Goal: Task Accomplishment & Management: Use online tool/utility

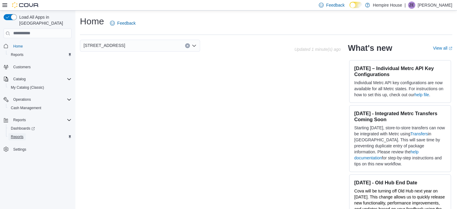
click at [24, 133] on link "Reports" at bounding box center [16, 136] width 17 height 7
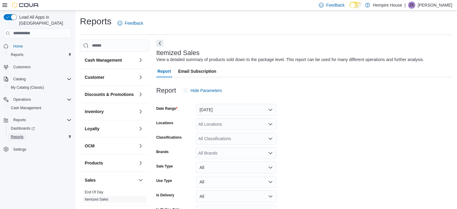
scroll to position [14, 0]
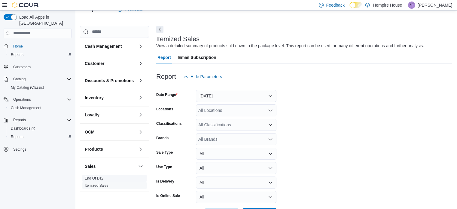
click at [101, 180] on link "End Of Day" at bounding box center [94, 178] width 19 height 4
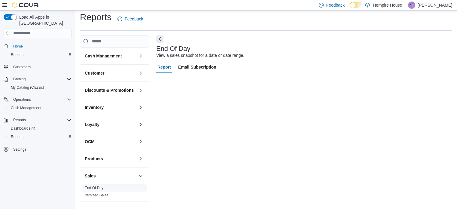
scroll to position [4, 0]
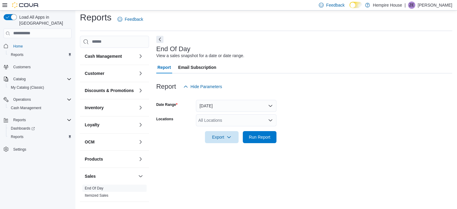
click at [253, 120] on div "All Locations" at bounding box center [236, 120] width 80 height 12
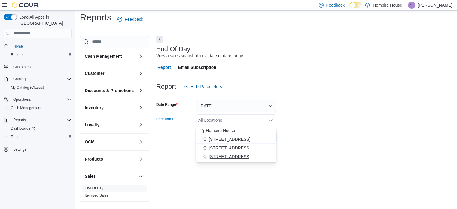
drag, startPoint x: 233, startPoint y: 153, endPoint x: 239, endPoint y: 156, distance: 7.1
click at [233, 153] on span "[STREET_ADDRESS]" at bounding box center [229, 156] width 41 height 6
click at [273, 162] on div "End Of Day View a sales snapshot for a date or date range. Report Email Subscri…" at bounding box center [304, 120] width 296 height 168
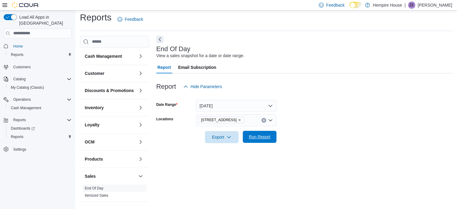
click at [250, 135] on span "Run Report" at bounding box center [260, 137] width 22 height 6
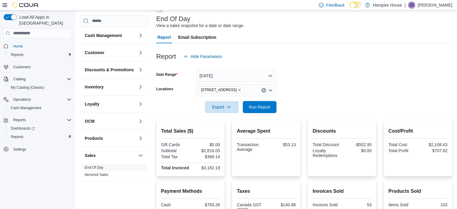
scroll to position [64, 0]
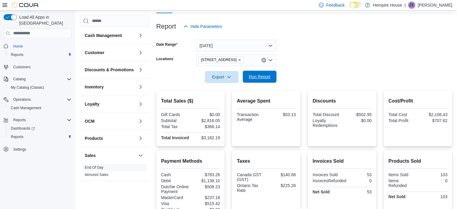
drag, startPoint x: 263, startPoint y: 75, endPoint x: 270, endPoint y: 77, distance: 7.1
click at [263, 75] on span "Run Report" at bounding box center [260, 77] width 22 height 6
click at [226, 76] on span "Export" at bounding box center [221, 77] width 26 height 12
click at [233, 96] on button "Export to Pdf" at bounding box center [222, 101] width 34 height 12
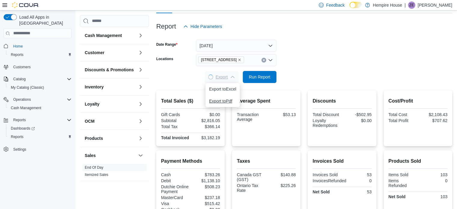
scroll to position [0, 0]
